Goal: Information Seeking & Learning: Learn about a topic

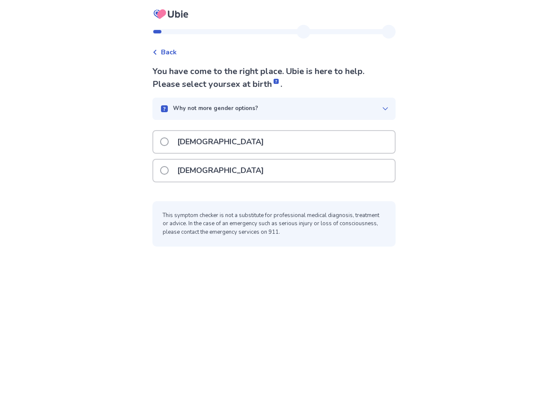
click at [274, 206] on div "This symptom checker is not a substitute for professional medical diagnosis, tr…" at bounding box center [273, 224] width 243 height 46
click at [164, 52] on span "Back" at bounding box center [169, 52] width 16 height 10
click at [274, 109] on div "Why not more gender options?" at bounding box center [270, 109] width 223 height 9
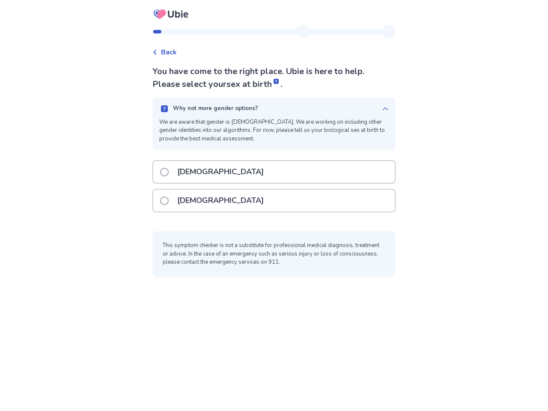
click at [274, 142] on p "We are aware that gender is [DEMOGRAPHIC_DATA]. We are working on including oth…" at bounding box center [274, 130] width 230 height 25
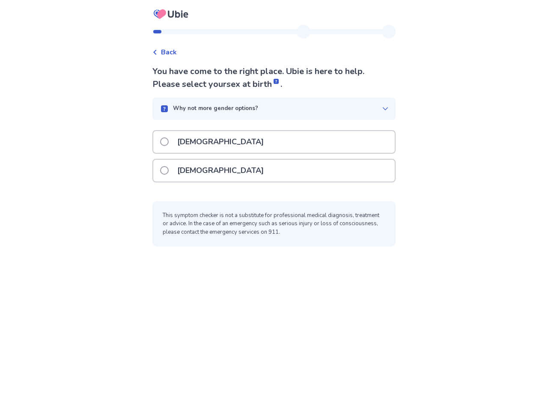
click at [274, 170] on div "[DEMOGRAPHIC_DATA]" at bounding box center [274, 171] width 242 height 22
